Goal: Information Seeking & Learning: Learn about a topic

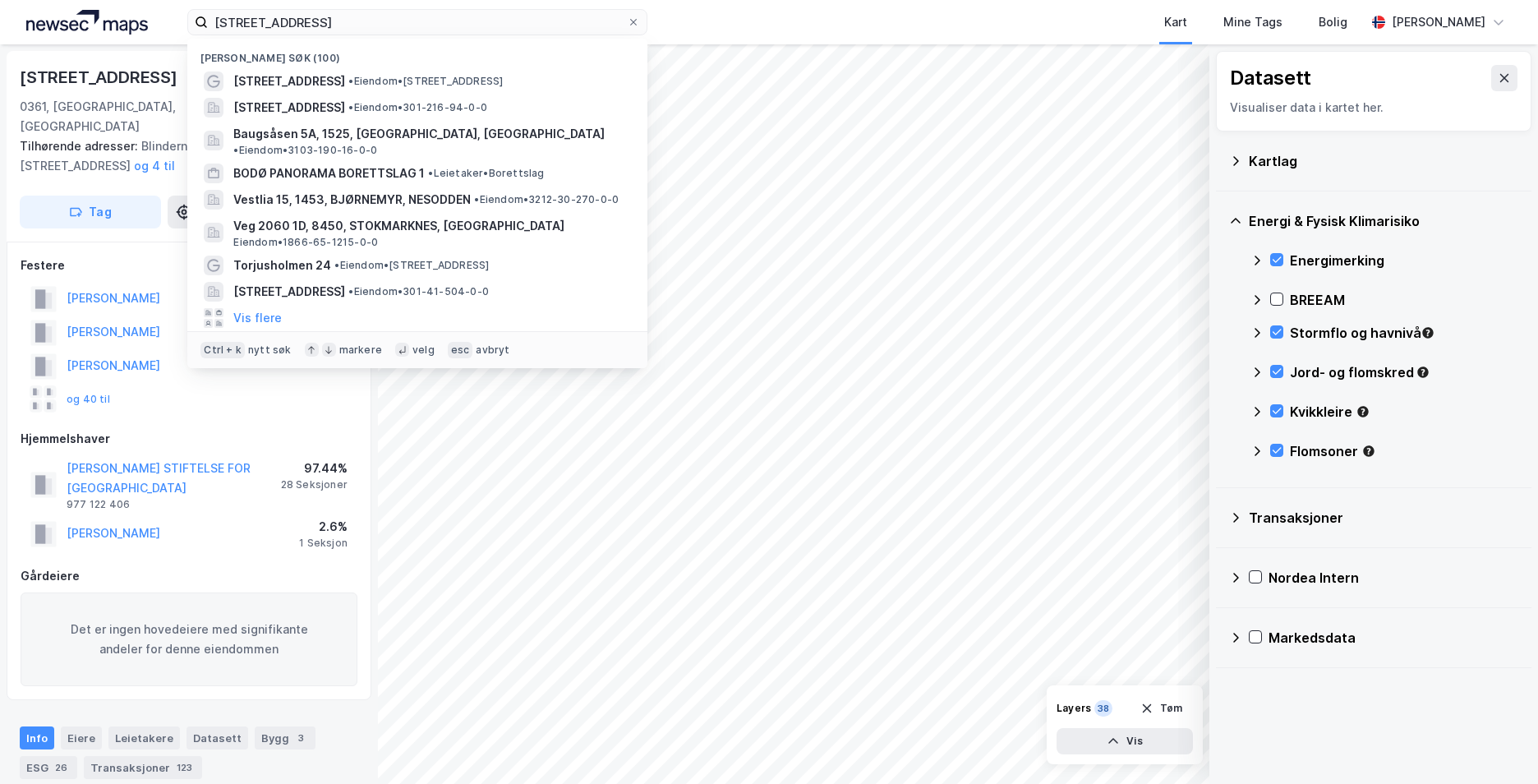
click at [252, 26] on input "[STREET_ADDRESS]" at bounding box center [417, 22] width 419 height 25
drag, startPoint x: 342, startPoint y: 23, endPoint x: 182, endPoint y: 17, distance: 160.1
click at [182, 17] on div "[STREET_ADDRESS] søk (100) [STREET_ADDRESS] • Eiendom • [STREET_ADDRESS] • Eien…" at bounding box center [769, 22] width 1538 height 44
click at [274, 21] on input at bounding box center [427, 22] width 439 height 25
click at [281, 23] on input at bounding box center [427, 22] width 439 height 25
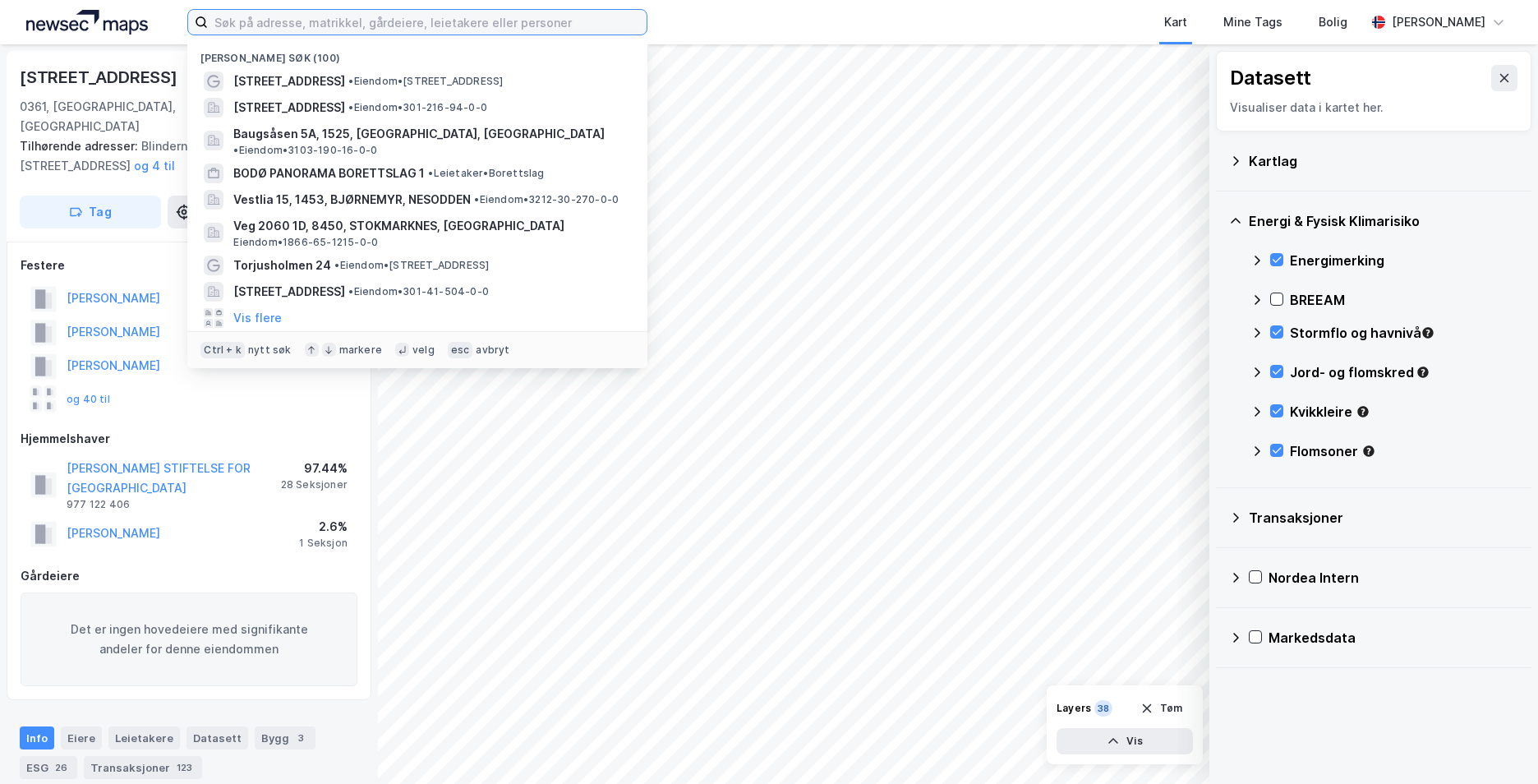
click at [282, 21] on input at bounding box center [427, 22] width 439 height 25
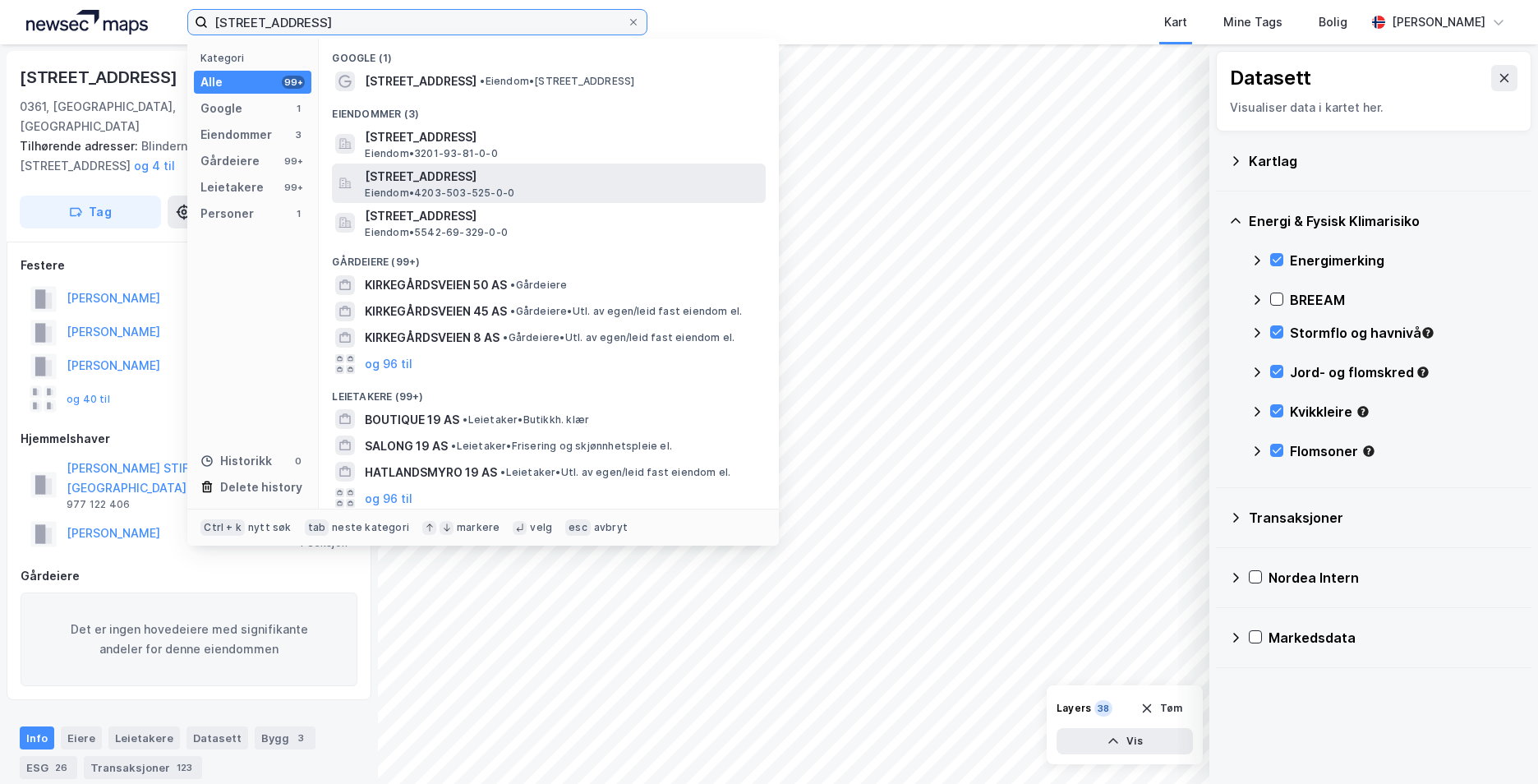
type input "[STREET_ADDRESS]"
click at [468, 182] on span "[STREET_ADDRESS]" at bounding box center [562, 177] width 394 height 20
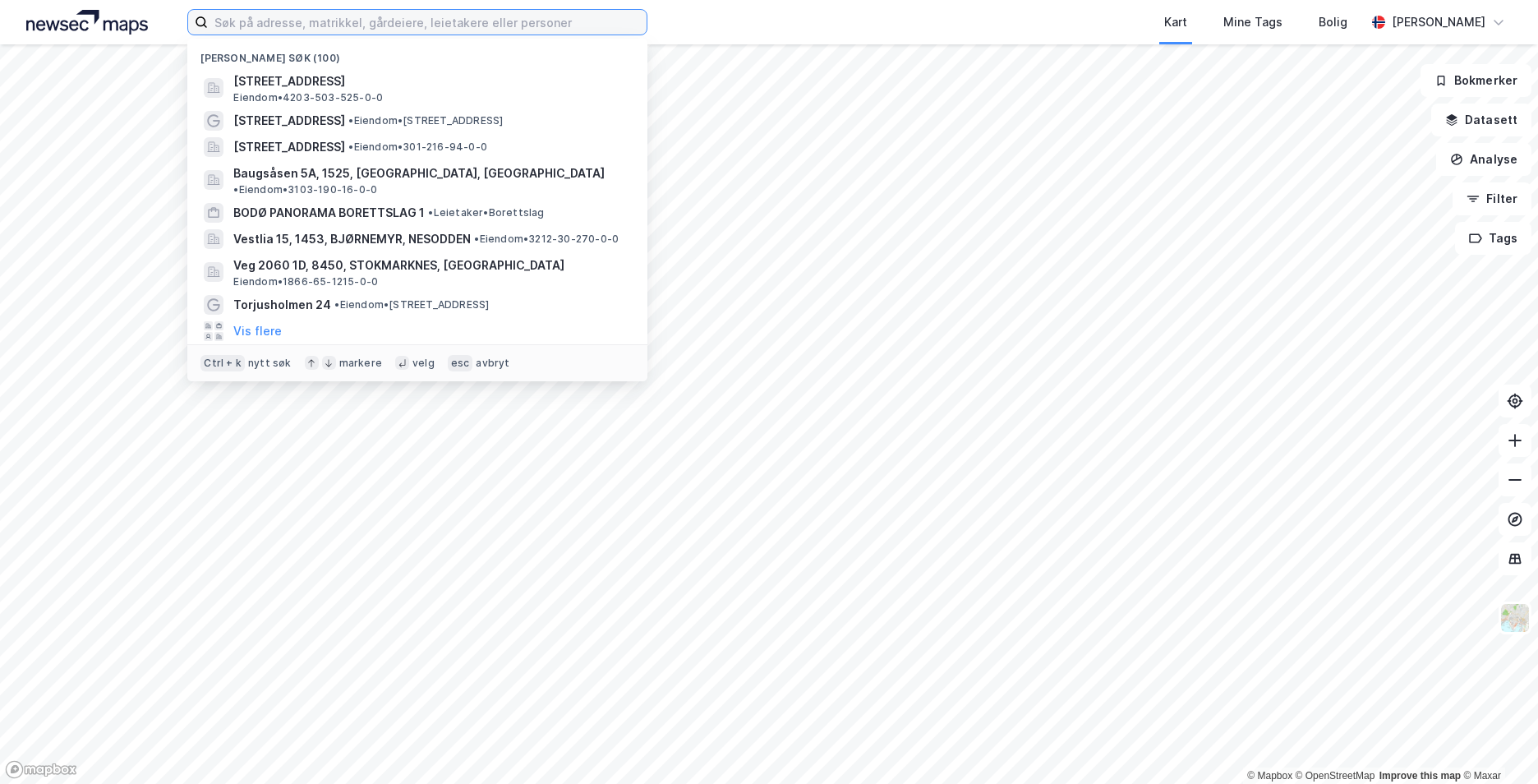
click at [352, 20] on input at bounding box center [427, 22] width 439 height 25
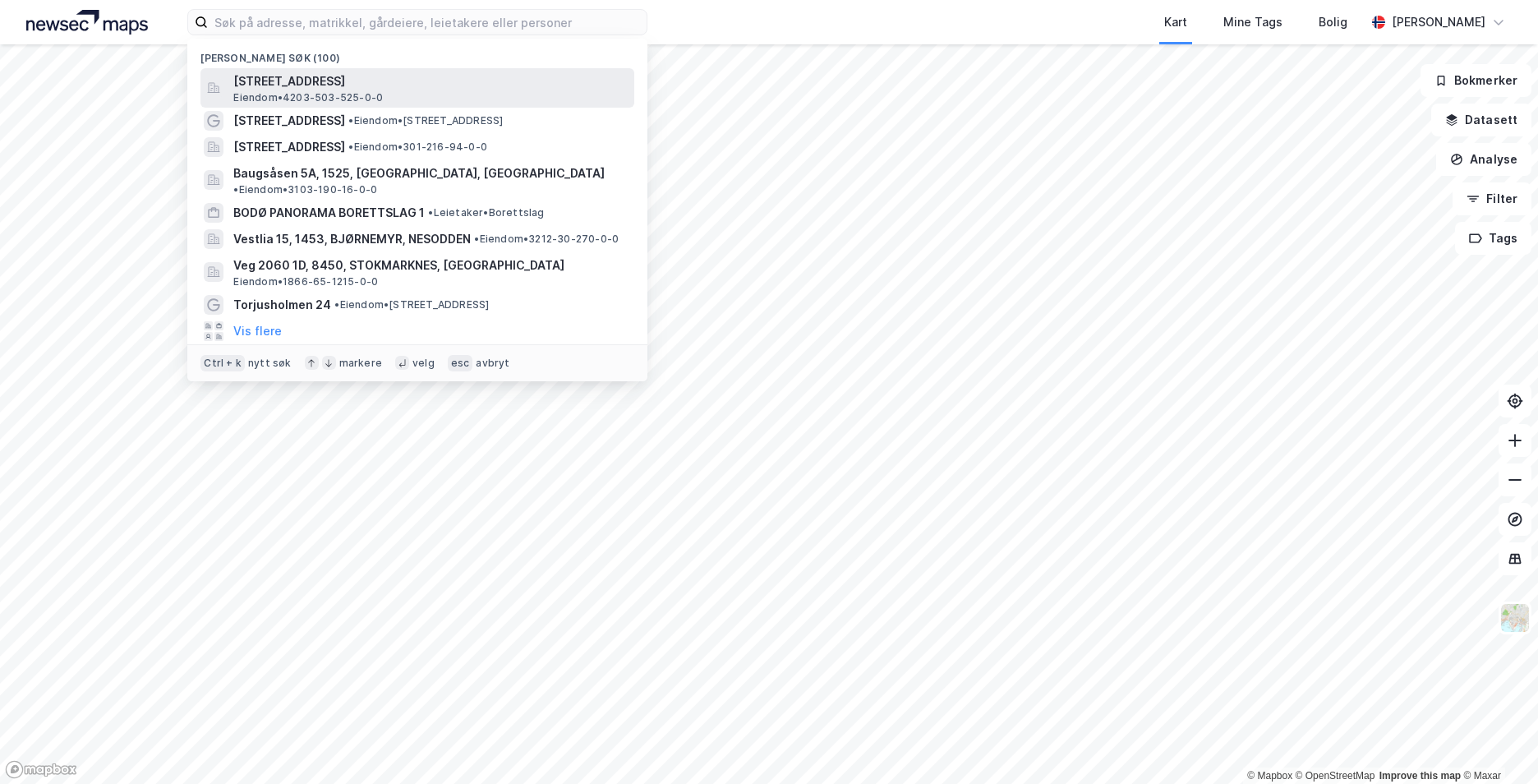
click at [346, 77] on span "[STREET_ADDRESS]" at bounding box center [430, 82] width 394 height 20
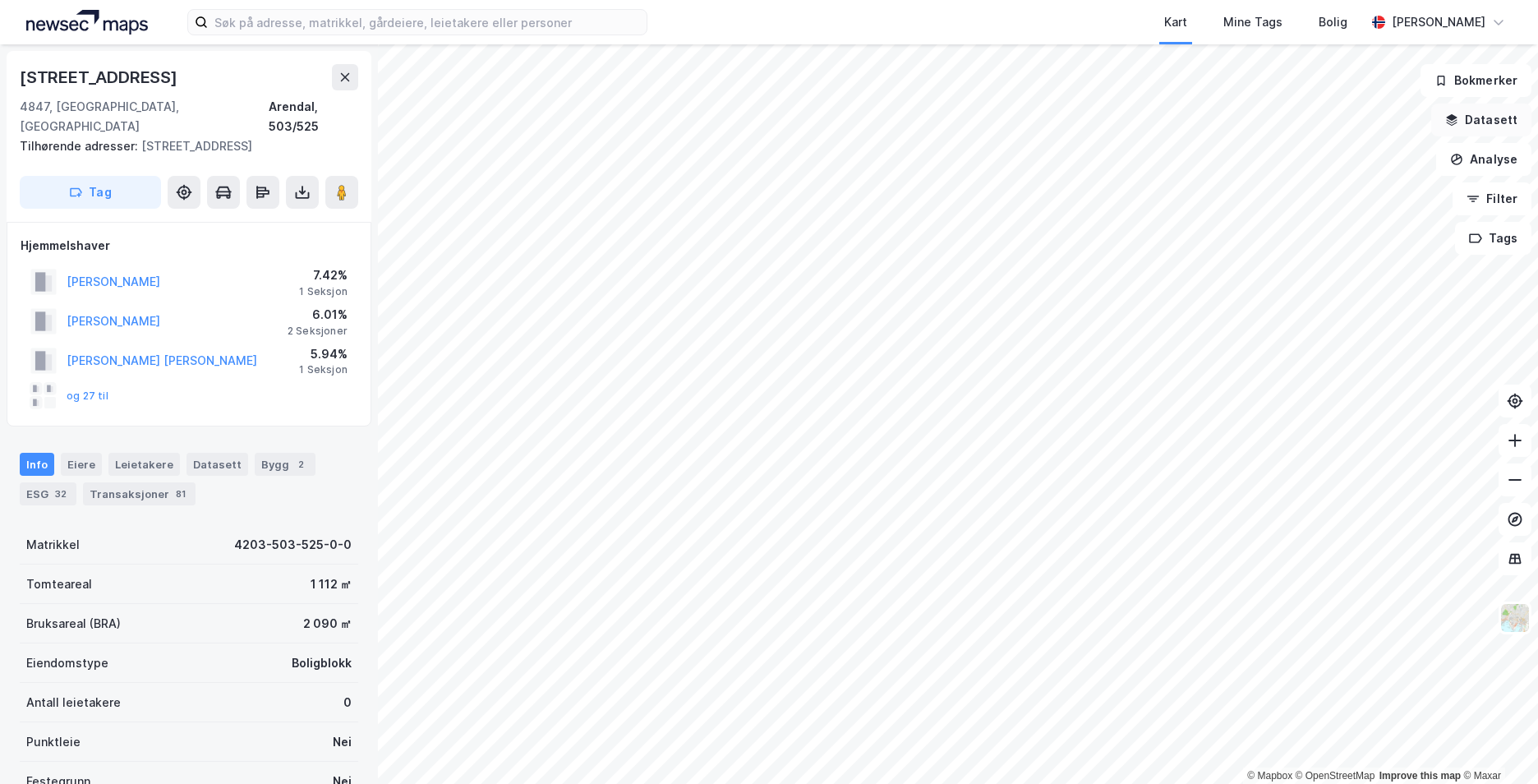
click at [1501, 122] on button "Datasett" at bounding box center [1481, 119] width 100 height 32
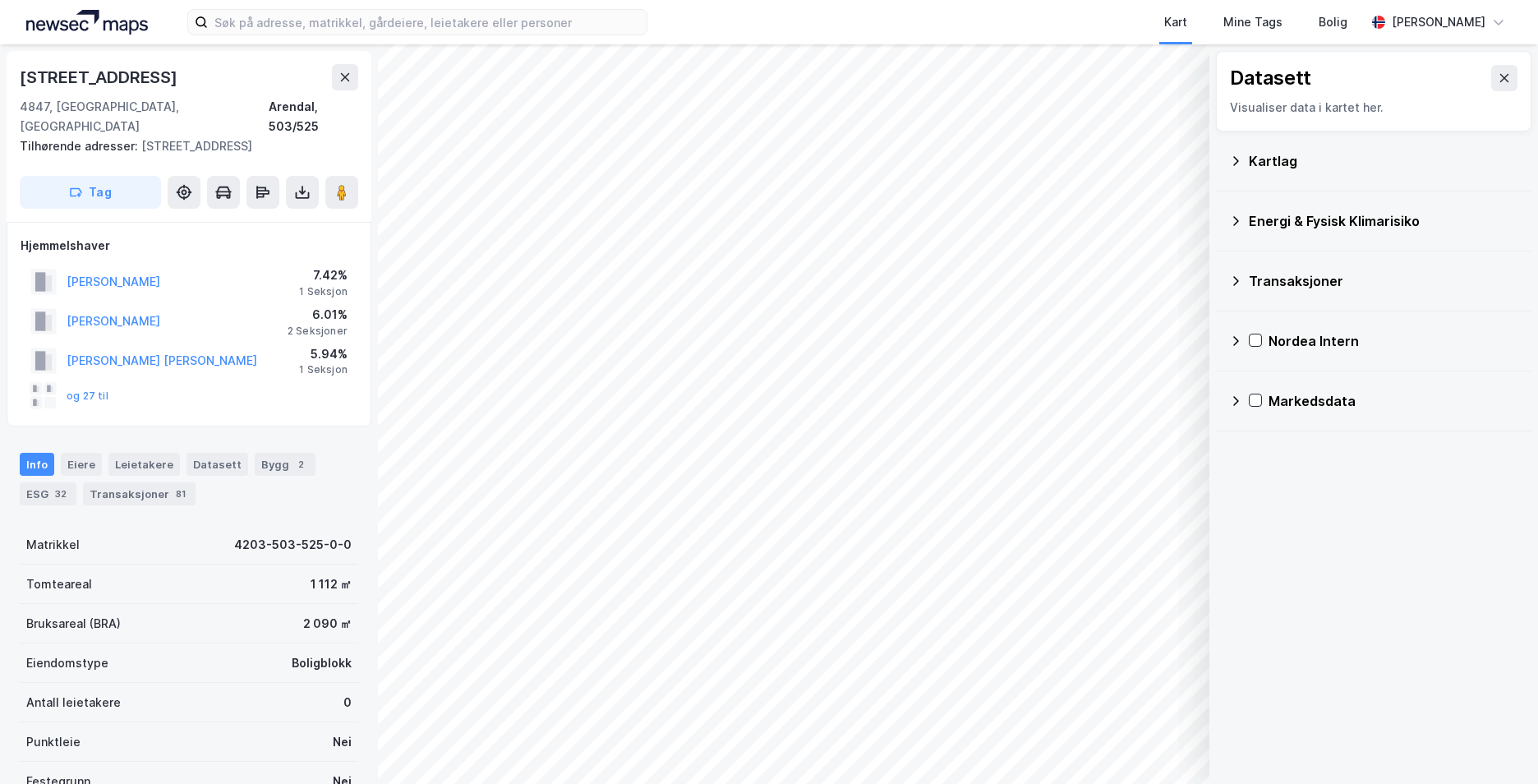
click at [1237, 162] on icon at bounding box center [1236, 160] width 6 height 9
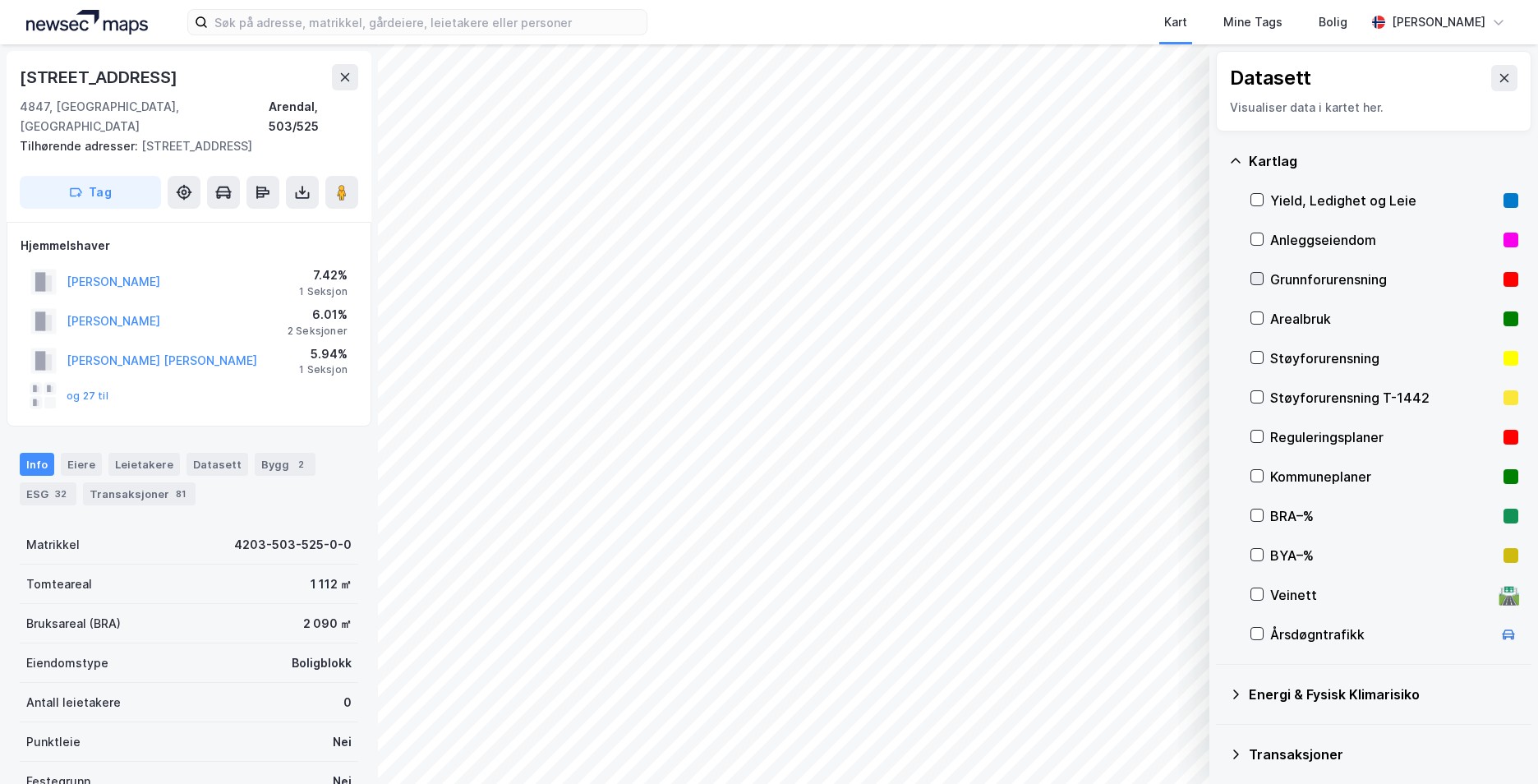
click at [1256, 278] on icon at bounding box center [1257, 278] width 12 height 12
click at [1234, 157] on icon at bounding box center [1236, 161] width 13 height 13
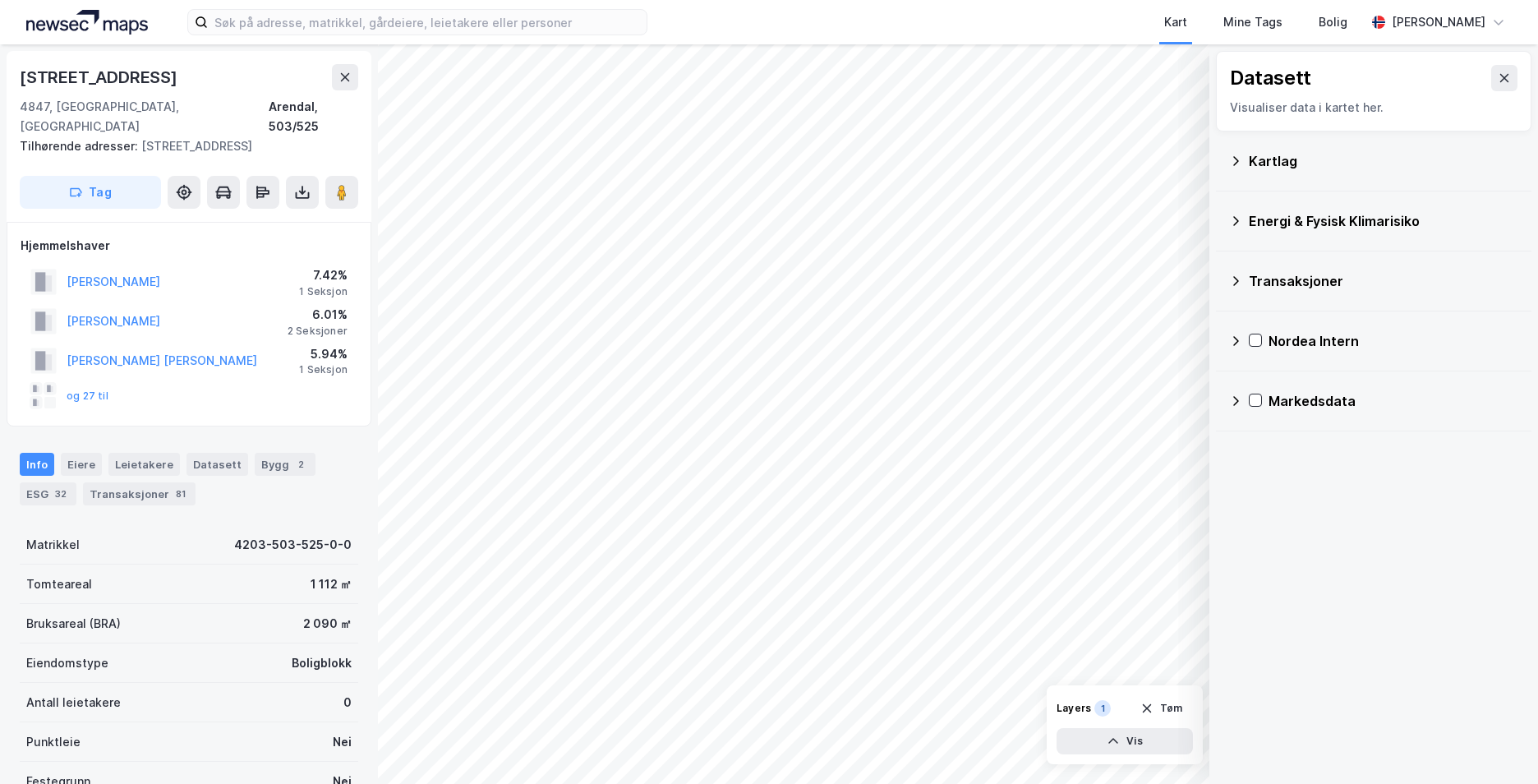
click at [1236, 222] on icon at bounding box center [1236, 221] width 6 height 10
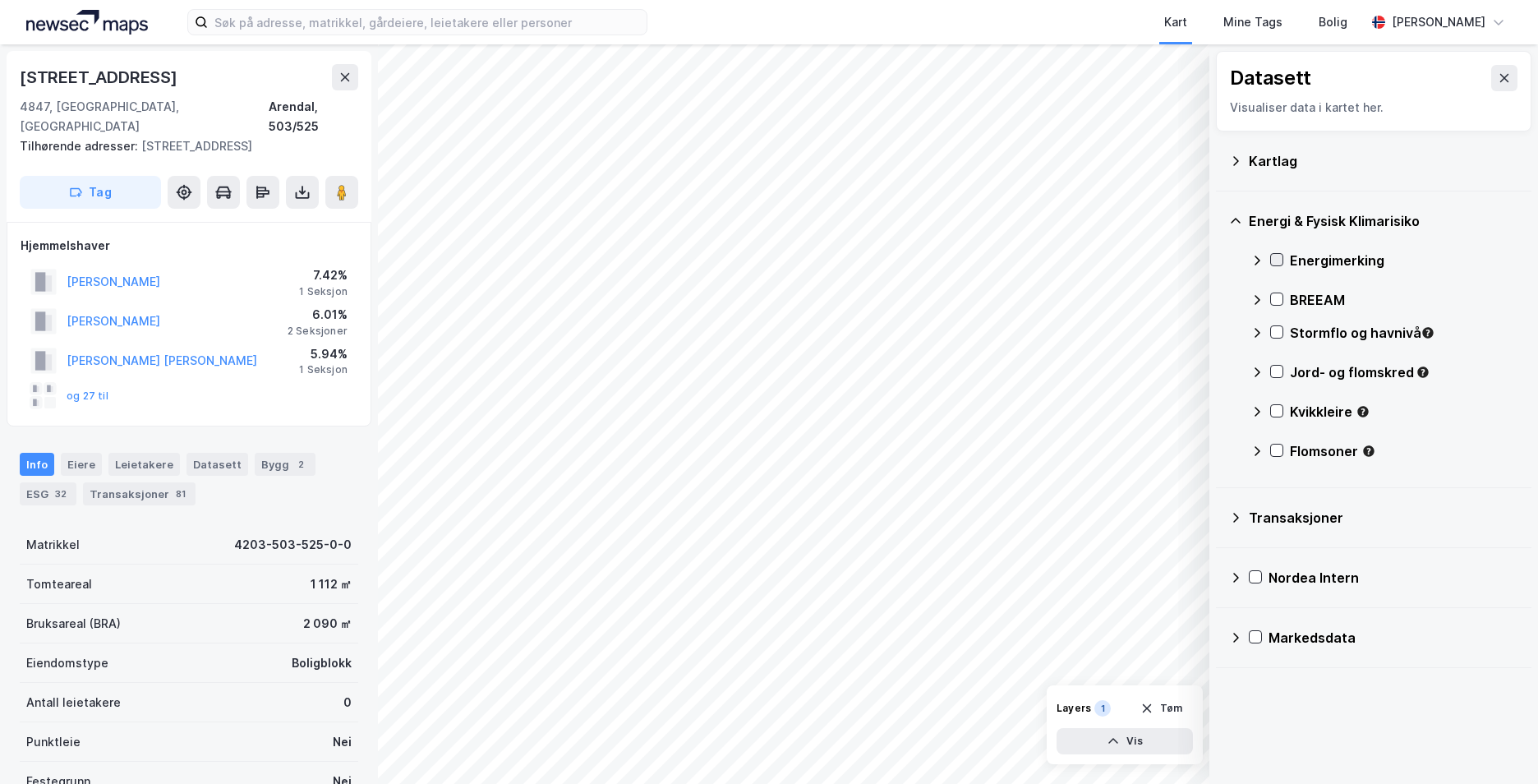
click at [1276, 257] on icon at bounding box center [1277, 260] width 12 height 12
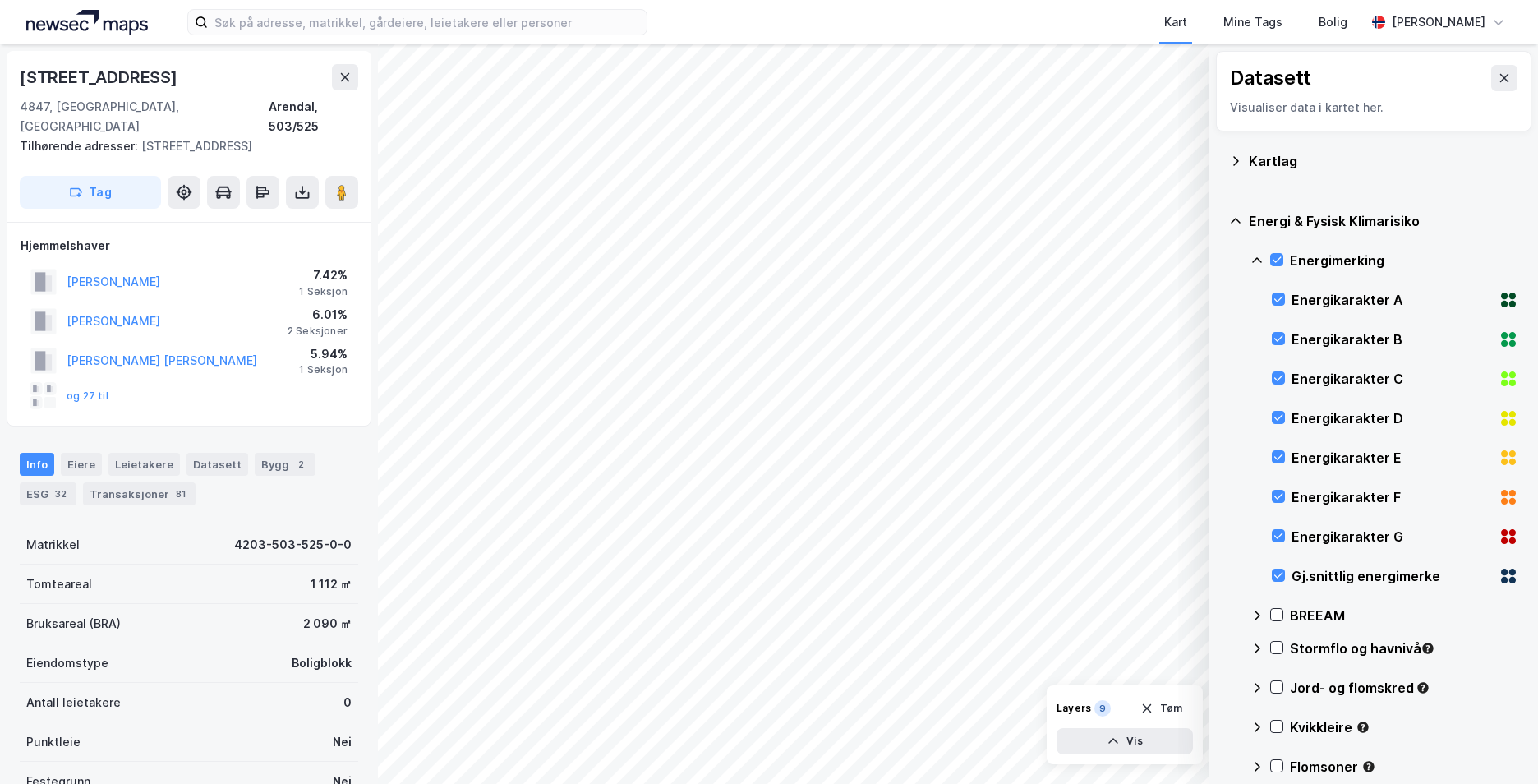
click at [1255, 257] on icon at bounding box center [1257, 261] width 13 height 13
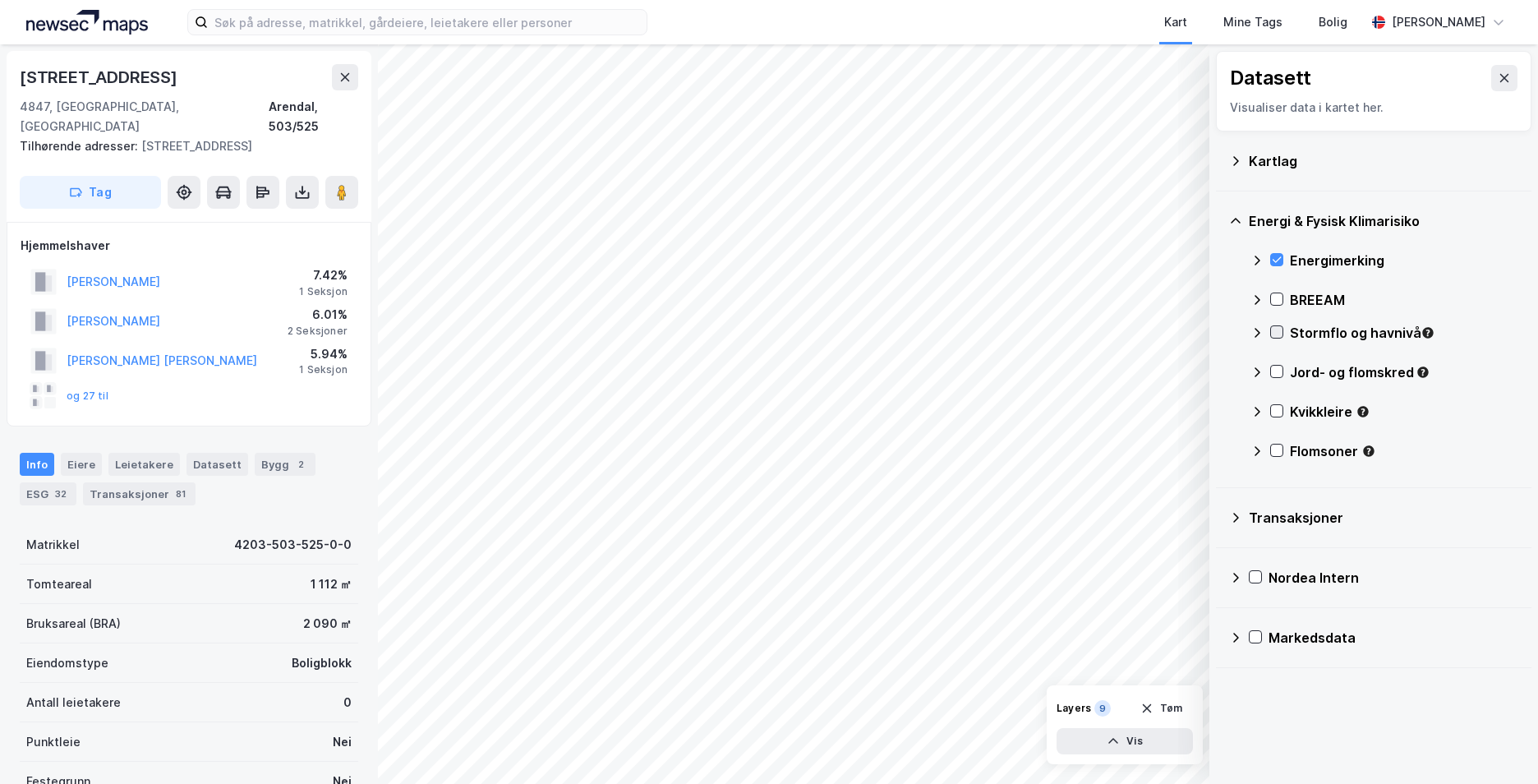
click at [1274, 332] on icon at bounding box center [1277, 332] width 9 height 6
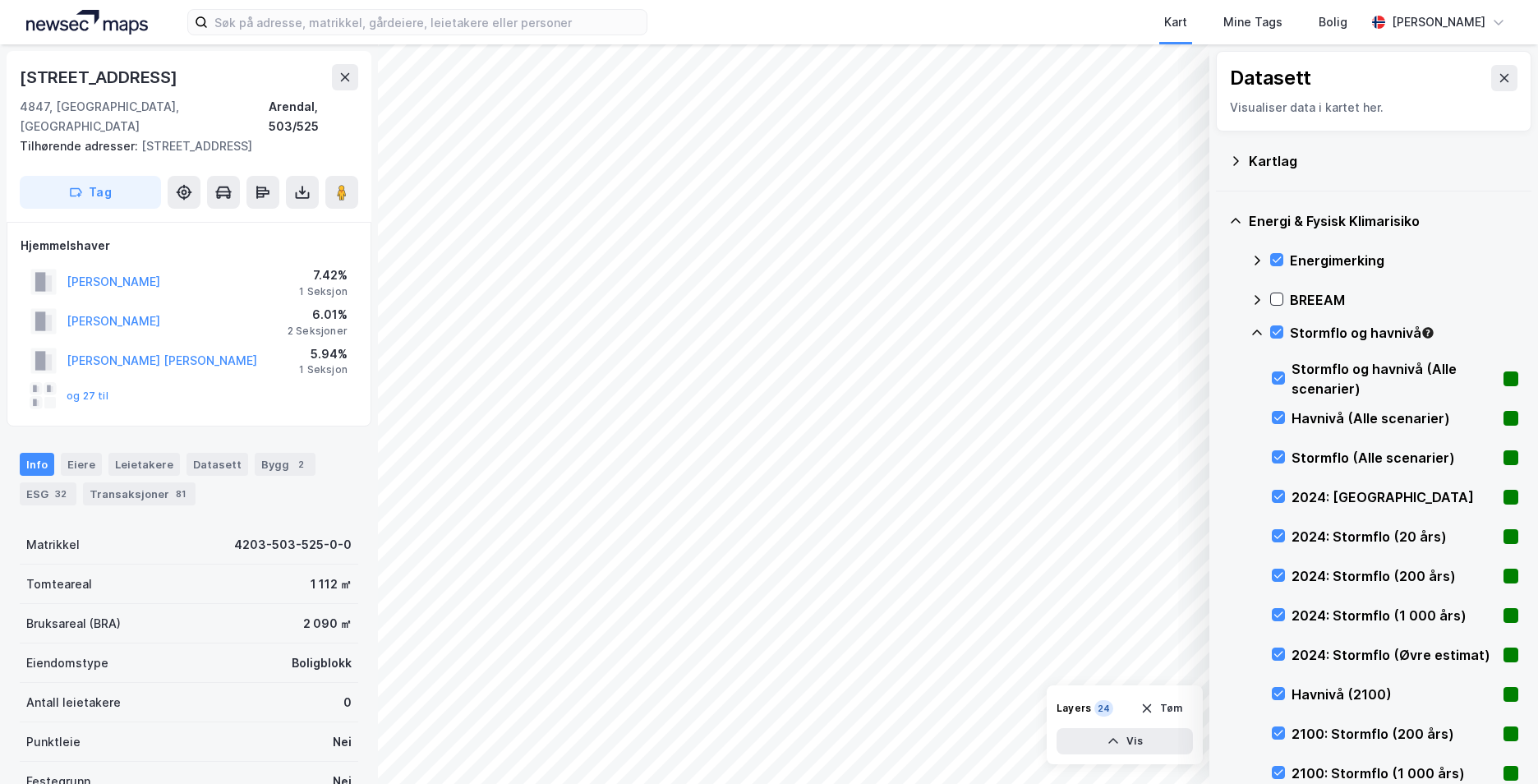
click at [1254, 331] on icon at bounding box center [1257, 333] width 13 height 13
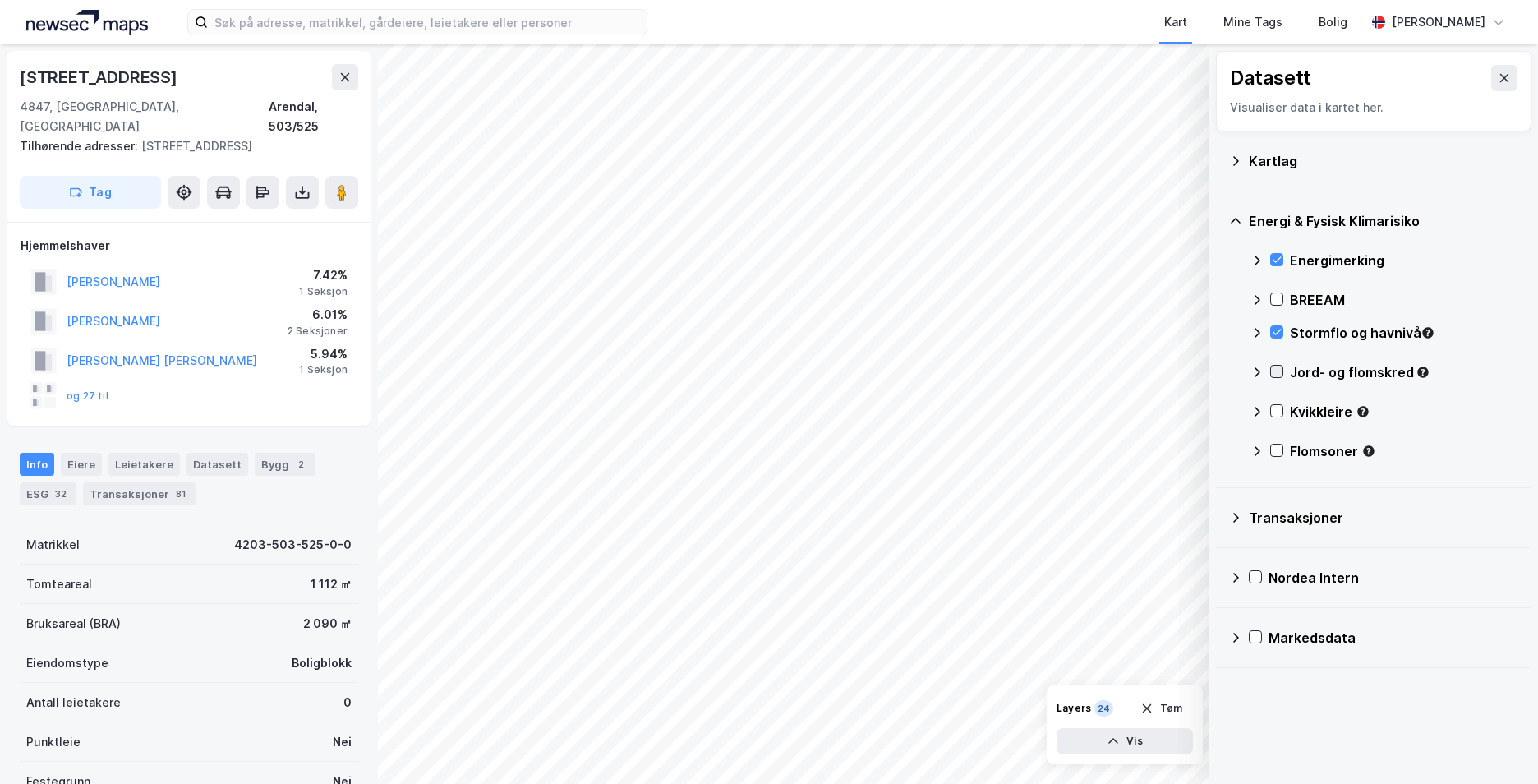
click at [1276, 374] on icon at bounding box center [1277, 372] width 9 height 6
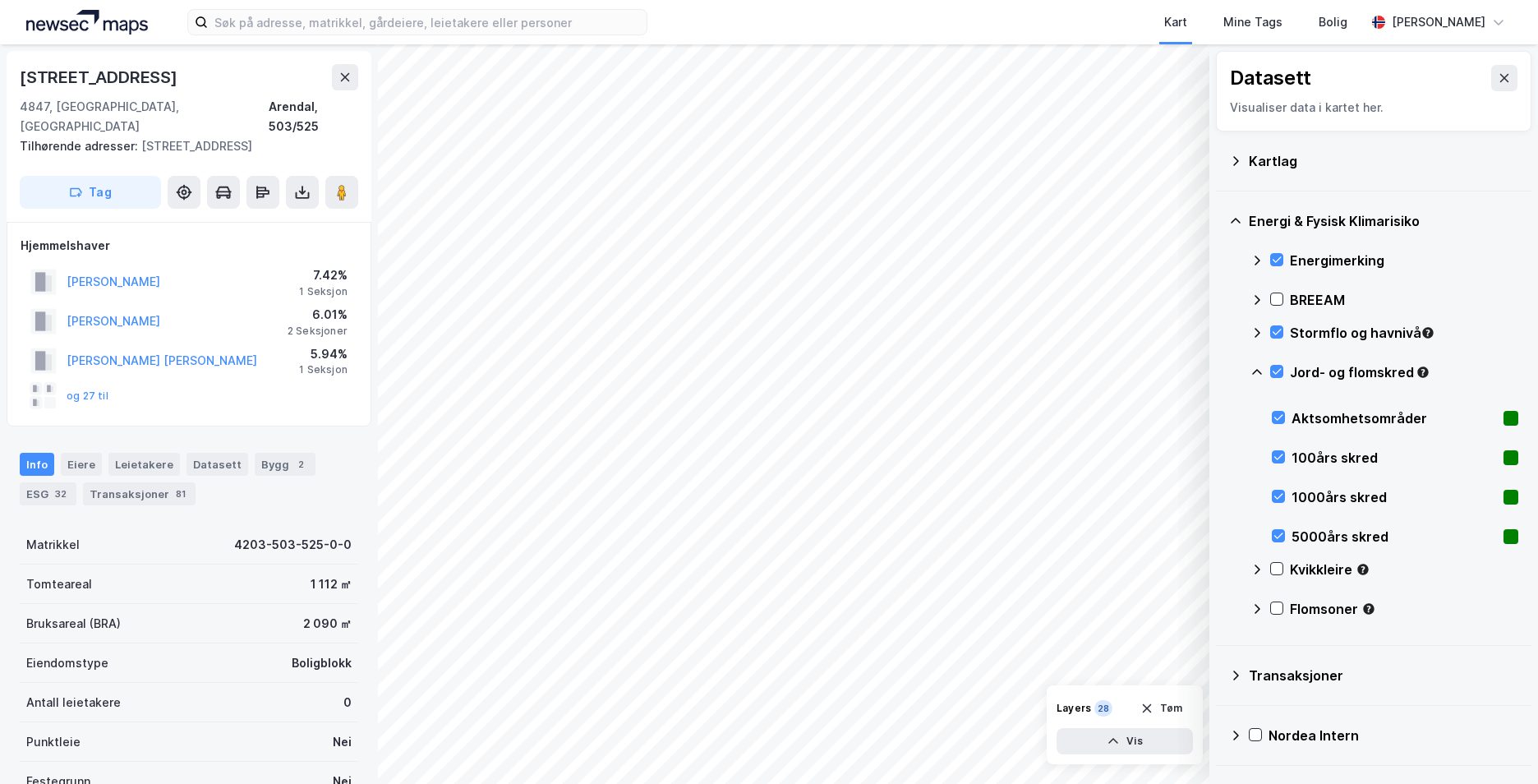
click at [1256, 370] on icon at bounding box center [1257, 372] width 13 height 13
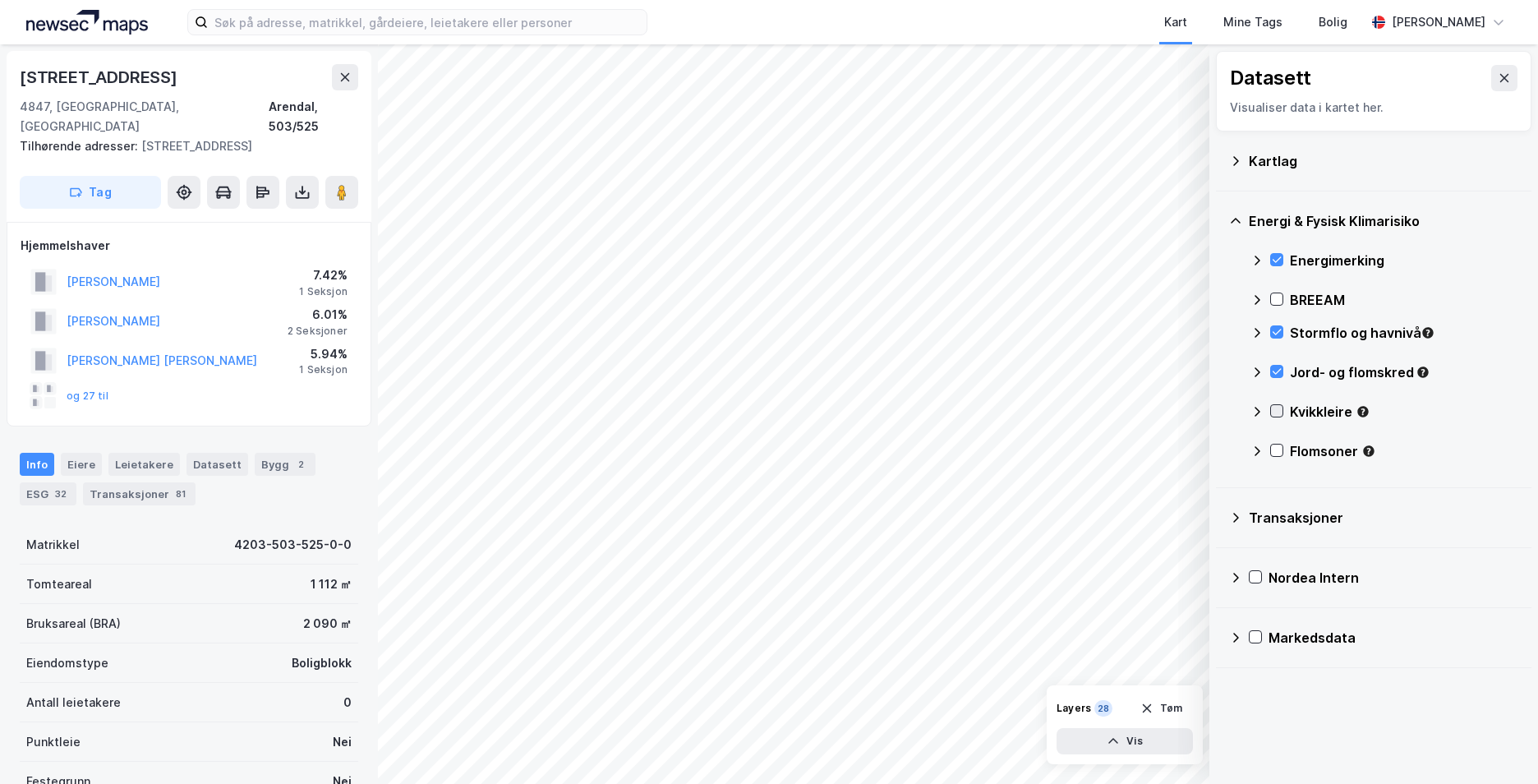
click at [1280, 416] on icon at bounding box center [1277, 411] width 12 height 12
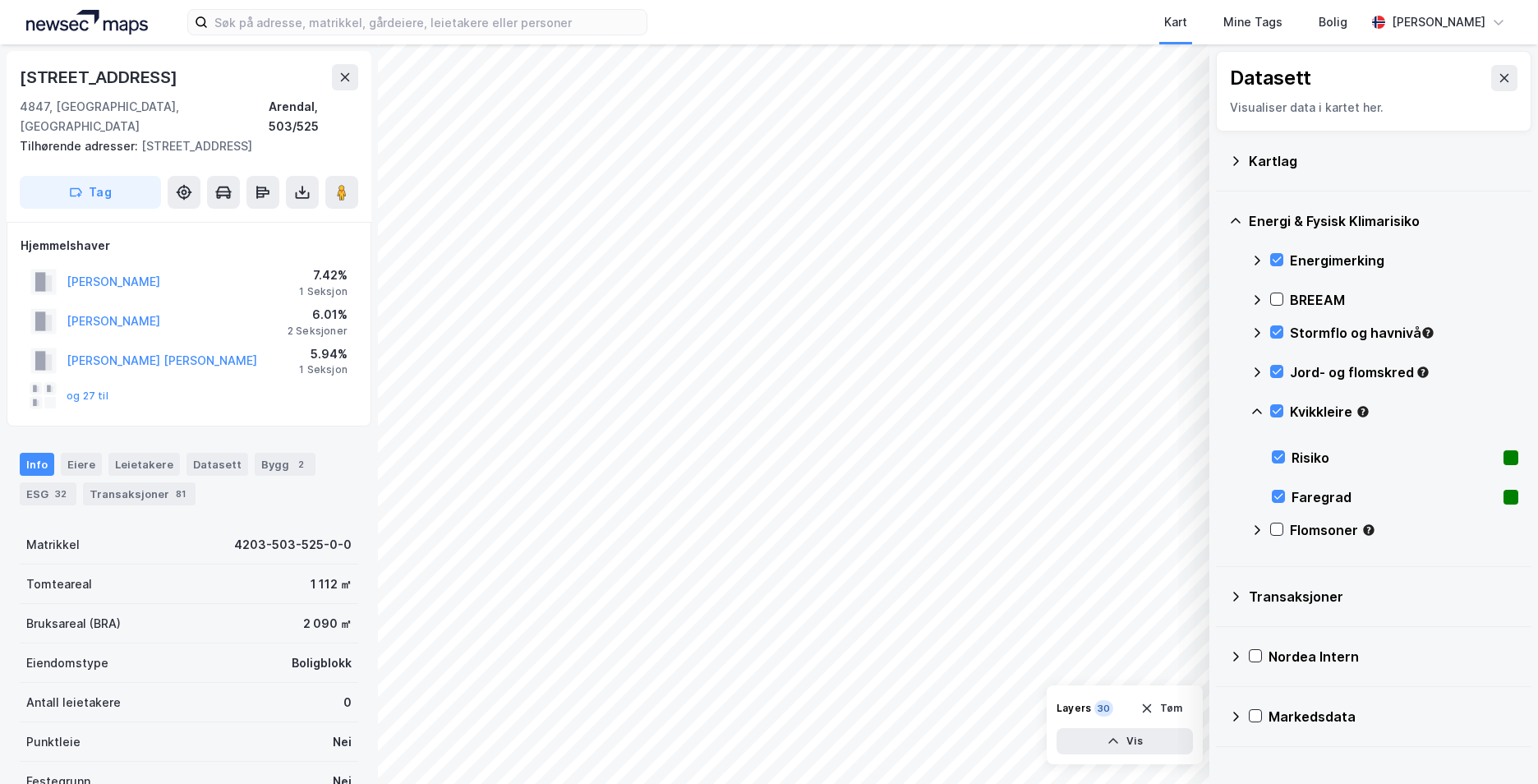
click at [1262, 412] on icon at bounding box center [1257, 412] width 13 height 13
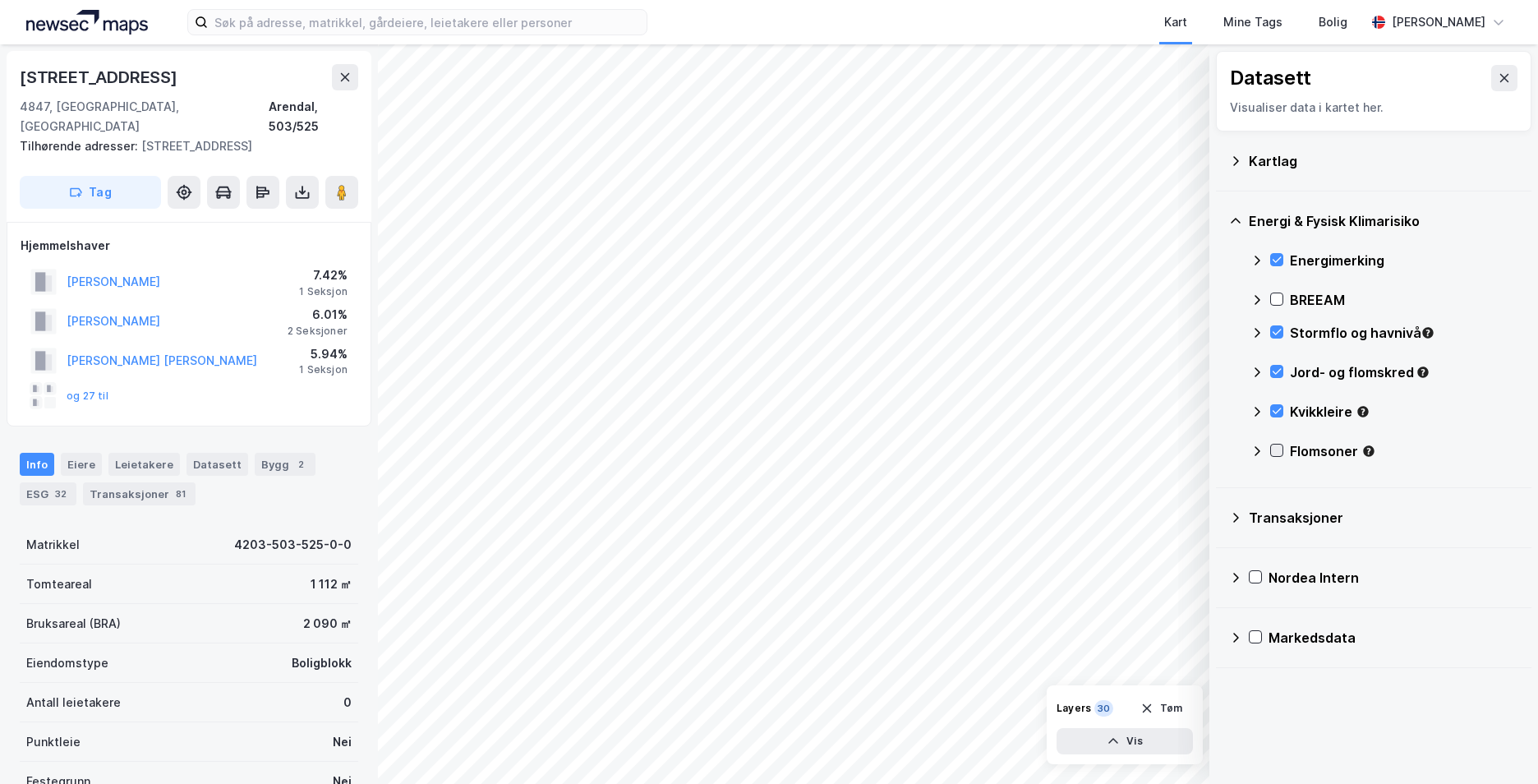
click at [1276, 447] on icon at bounding box center [1277, 451] width 12 height 12
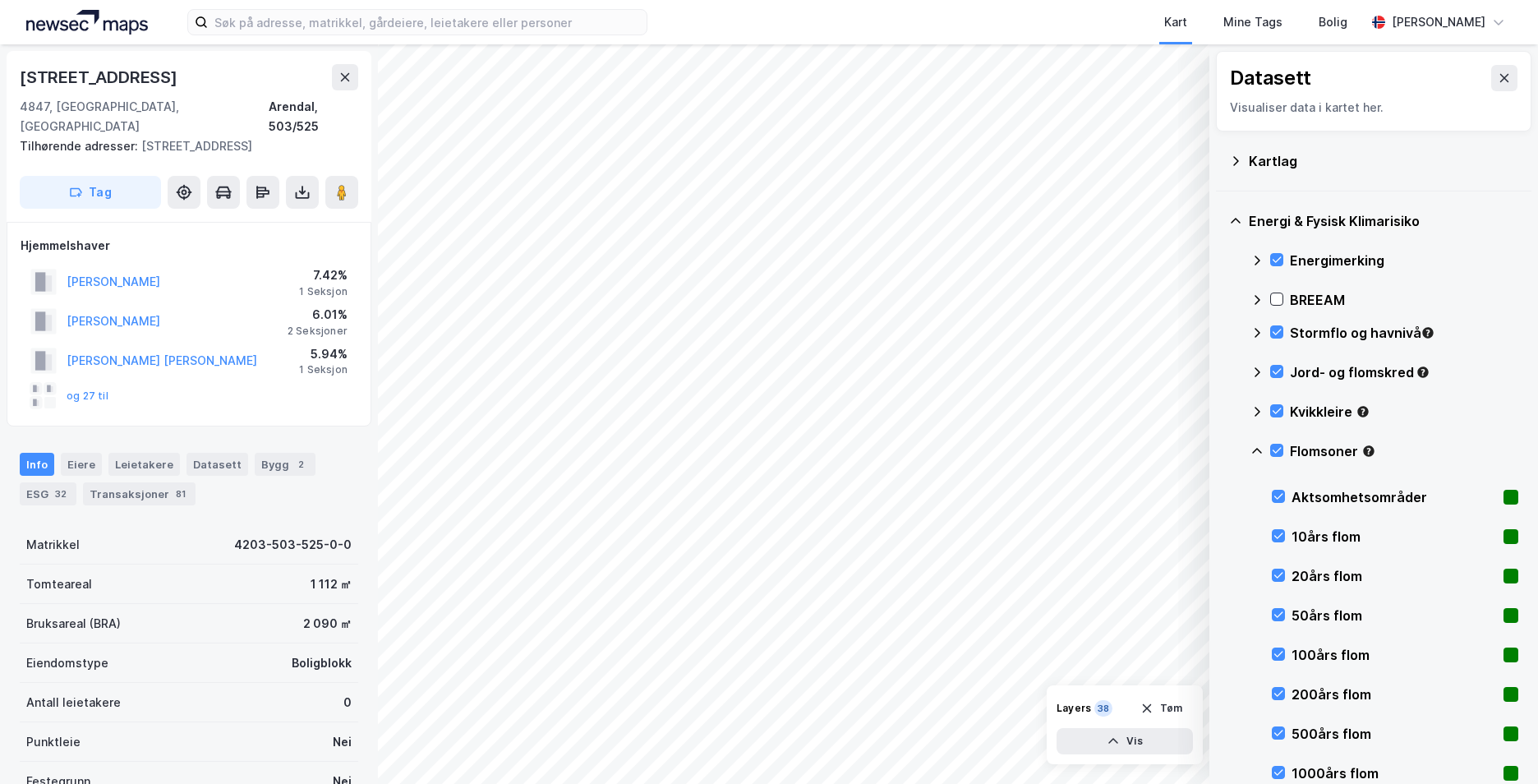
click at [1259, 449] on icon at bounding box center [1257, 452] width 13 height 13
